Goal: Task Accomplishment & Management: Use online tool/utility

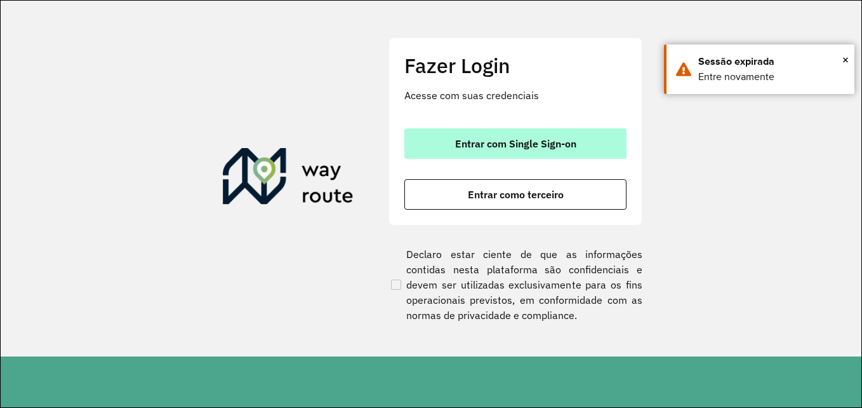
click at [546, 135] on button "Entrar com Single Sign-on" at bounding box center [515, 143] width 222 height 30
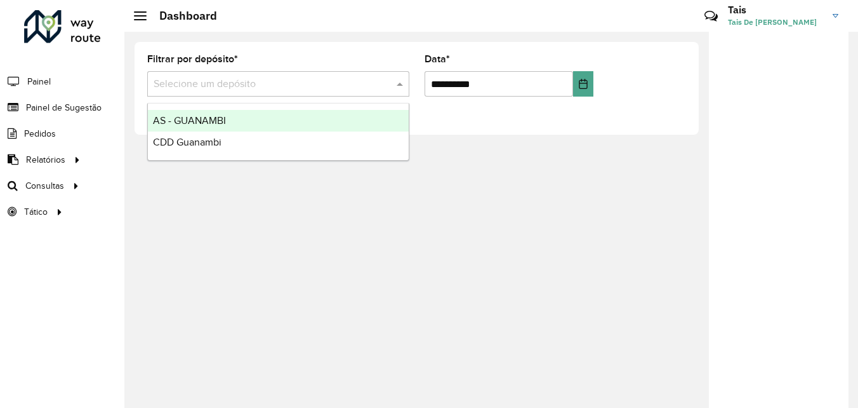
click at [384, 88] on div at bounding box center [278, 84] width 262 height 16
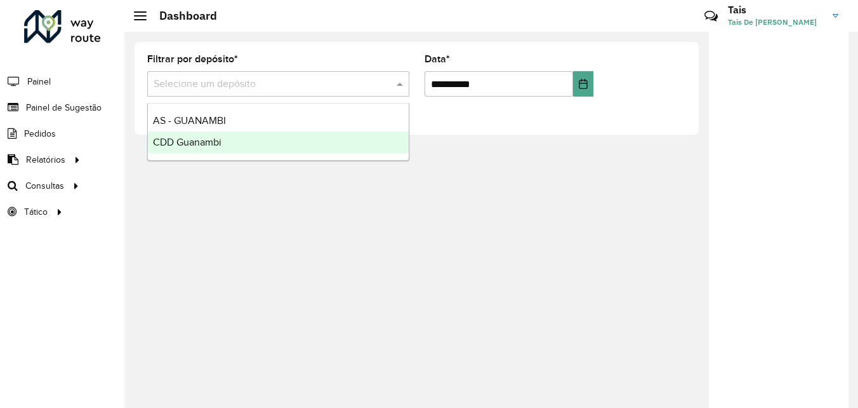
click at [298, 149] on div "CDD Guanambi" at bounding box center [278, 142] width 261 height 22
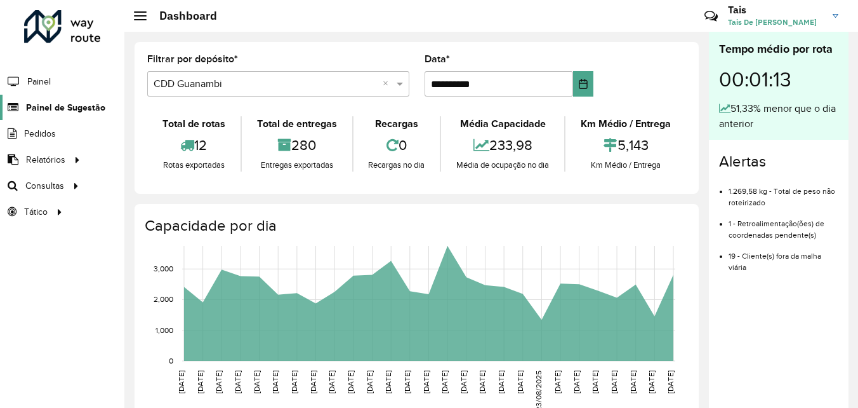
click at [65, 114] on link "Painel de Sugestão" at bounding box center [52, 107] width 105 height 25
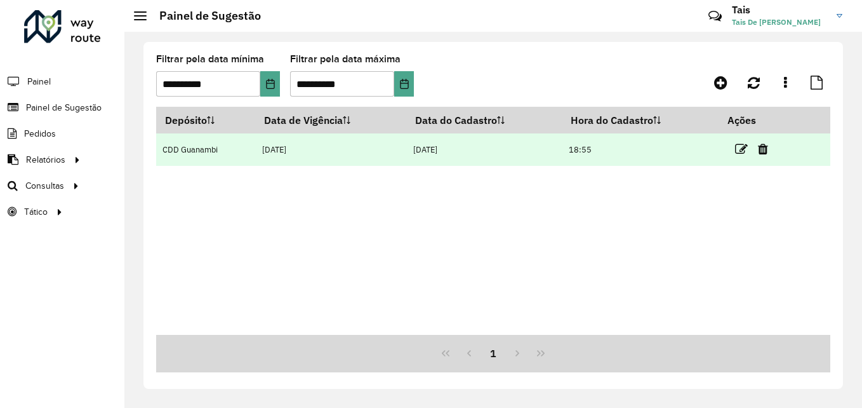
click at [337, 155] on td "[DATE]" at bounding box center [331, 149] width 151 height 32
click at [591, 144] on td "18:55" at bounding box center [641, 149] width 157 height 32
click at [742, 144] on icon at bounding box center [741, 149] width 13 height 13
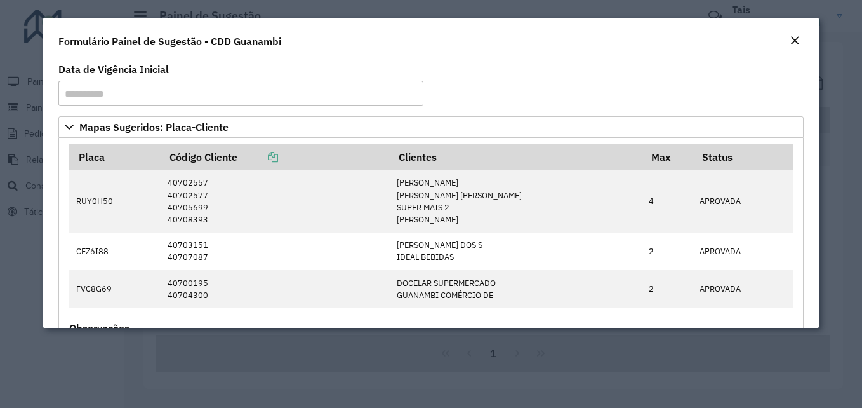
click at [799, 41] on em "Close" at bounding box center [795, 41] width 10 height 10
